Goal: Task Accomplishment & Management: Manage account settings

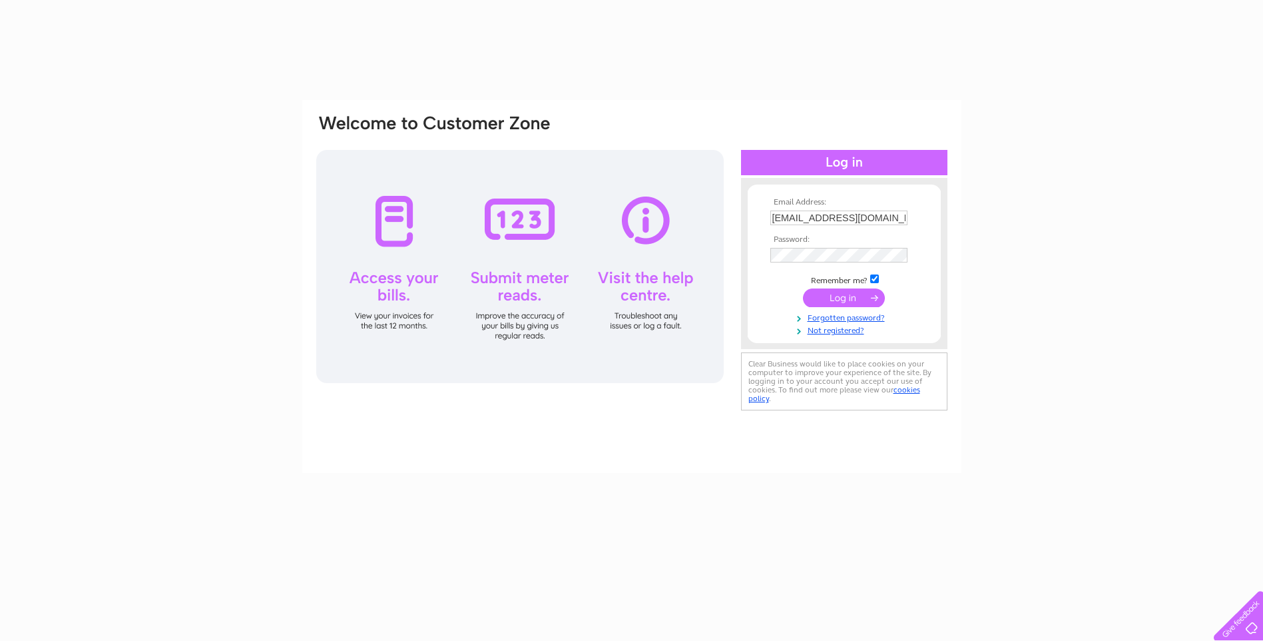
click at [861, 291] on input "submit" at bounding box center [844, 297] width 82 height 19
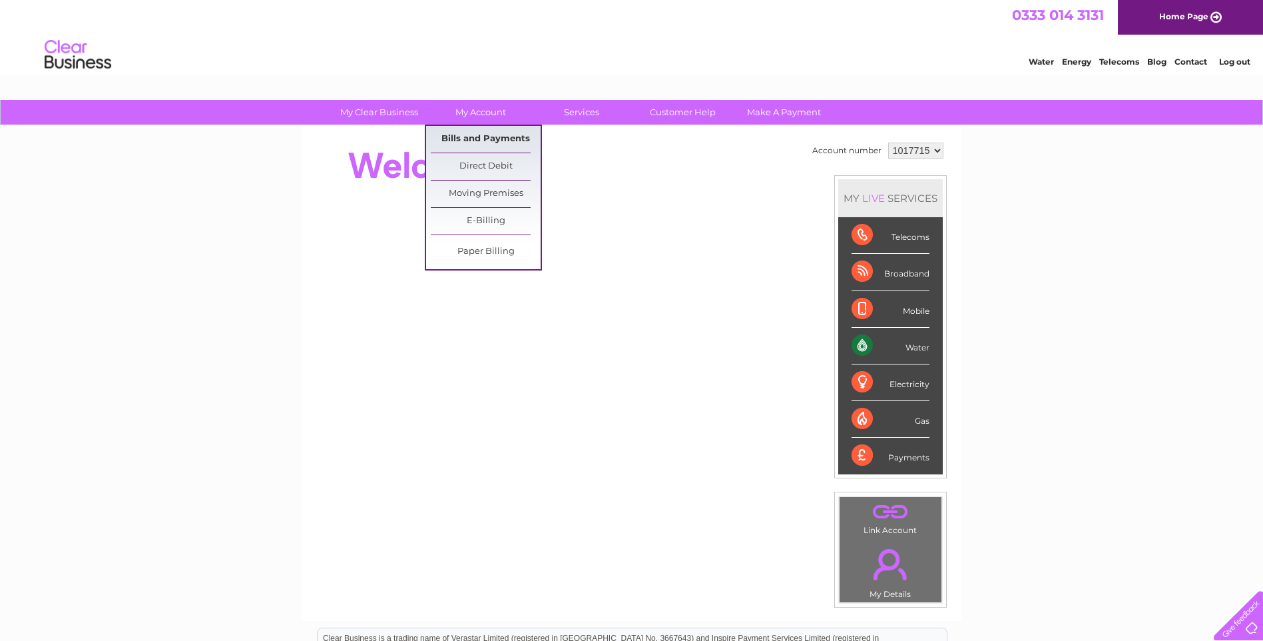
click at [485, 137] on link "Bills and Payments" at bounding box center [486, 139] width 110 height 27
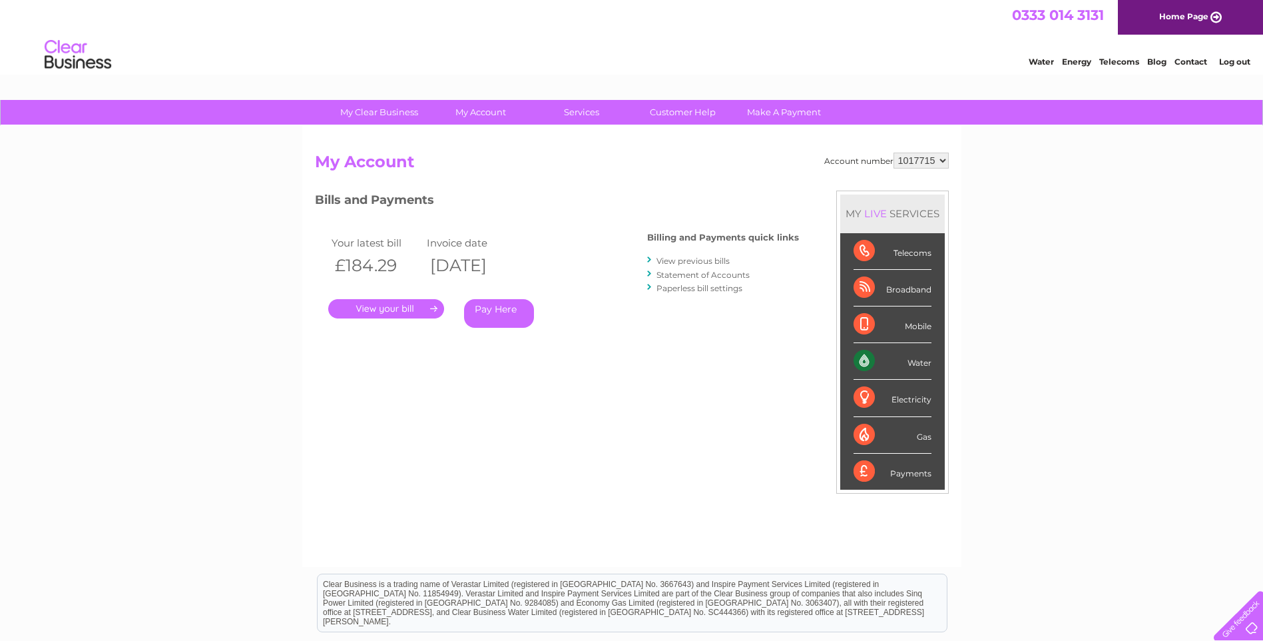
click at [408, 310] on link "." at bounding box center [386, 308] width 116 height 19
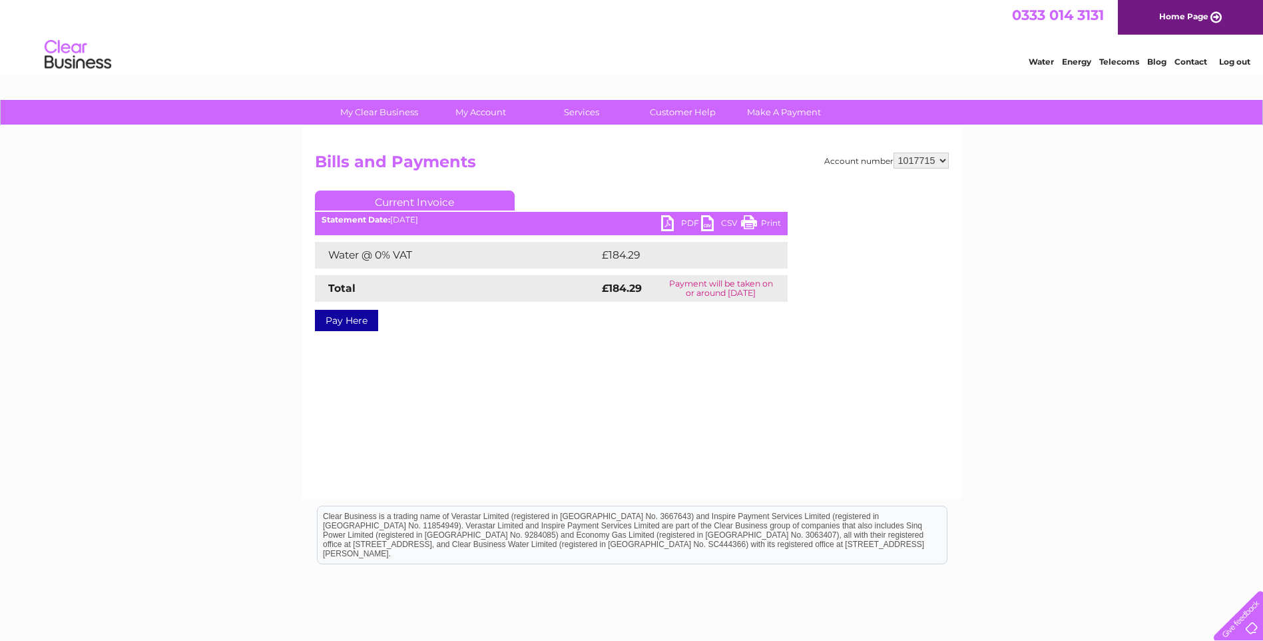
click at [681, 219] on link "PDF" at bounding box center [681, 224] width 40 height 19
